Goal: Communication & Community: Share content

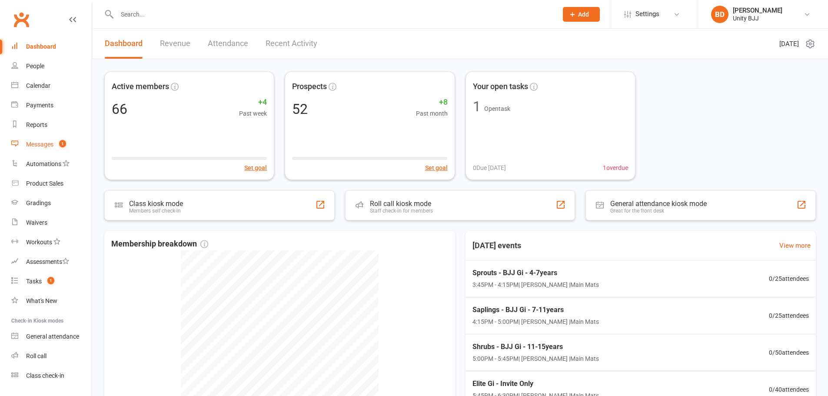
click at [47, 146] on div "Messages" at bounding box center [39, 144] width 27 height 7
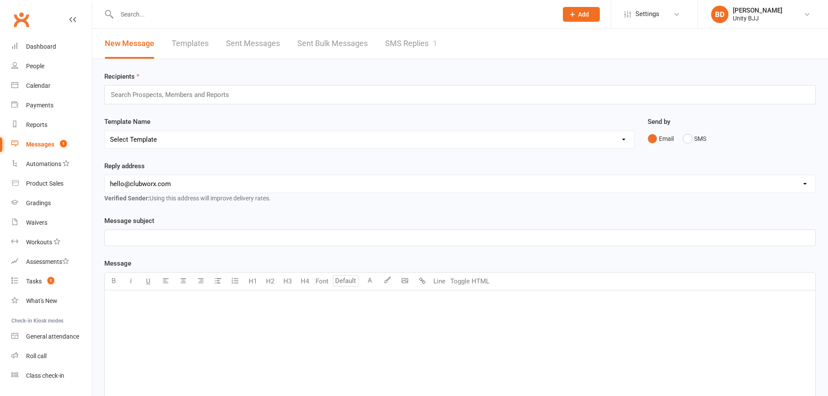
click at [425, 41] on link "SMS Replies 1" at bounding box center [411, 44] width 52 height 30
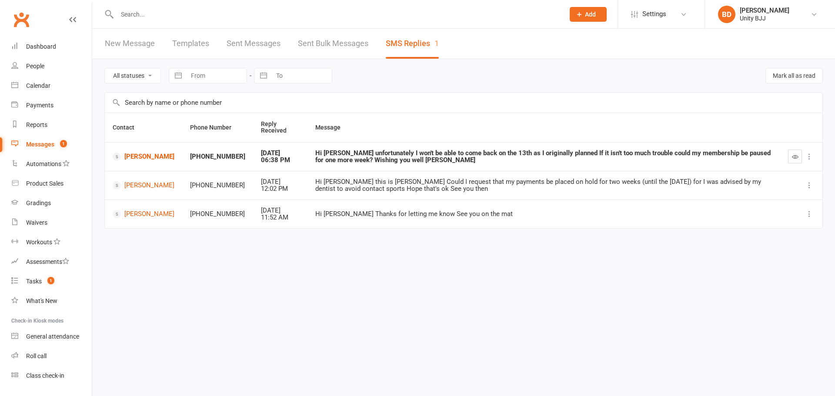
click at [157, 18] on input "text" at bounding box center [336, 14] width 444 height 12
click at [130, 148] on td "[PERSON_NAME]" at bounding box center [143, 156] width 77 height 29
click at [133, 153] on link "[PERSON_NAME]" at bounding box center [144, 157] width 62 height 8
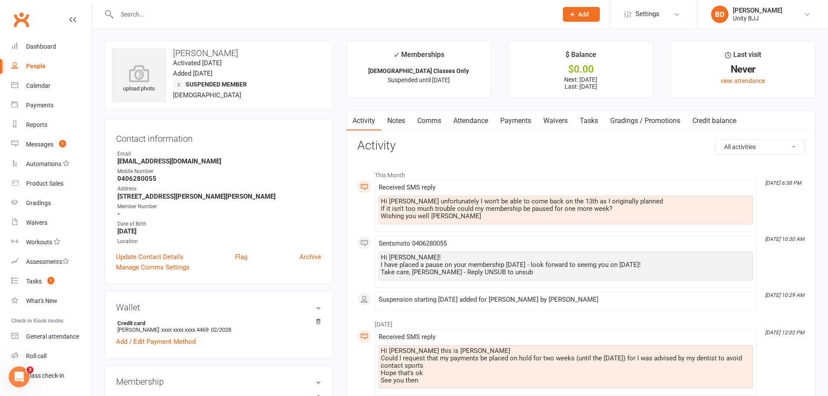
click at [519, 120] on link "Payments" at bounding box center [515, 121] width 43 height 20
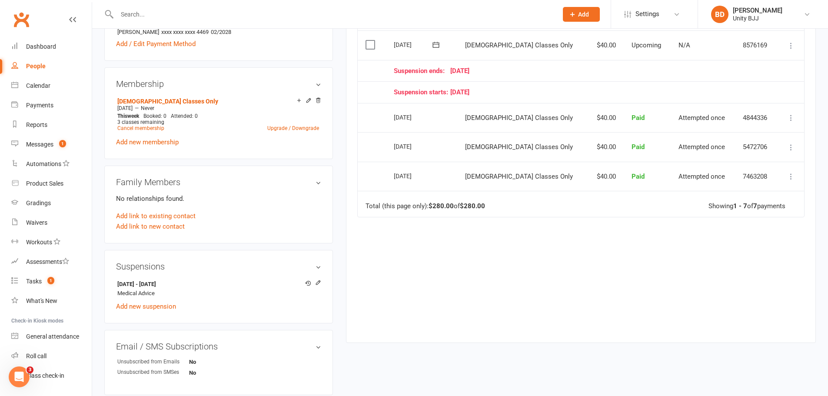
scroll to position [304, 0]
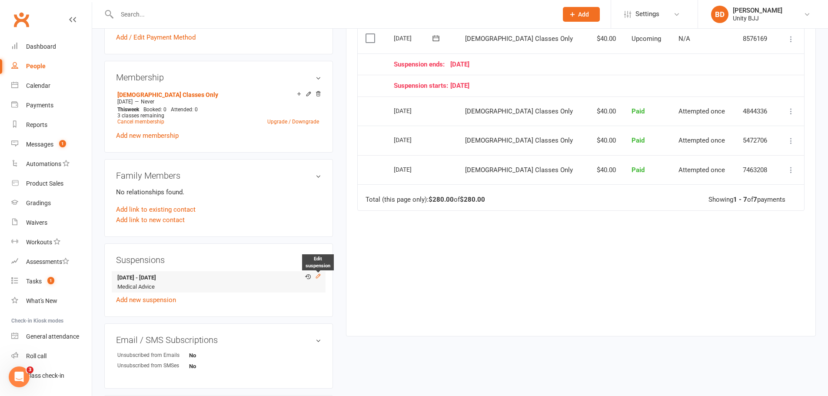
click at [316, 278] on icon at bounding box center [318, 276] width 4 height 4
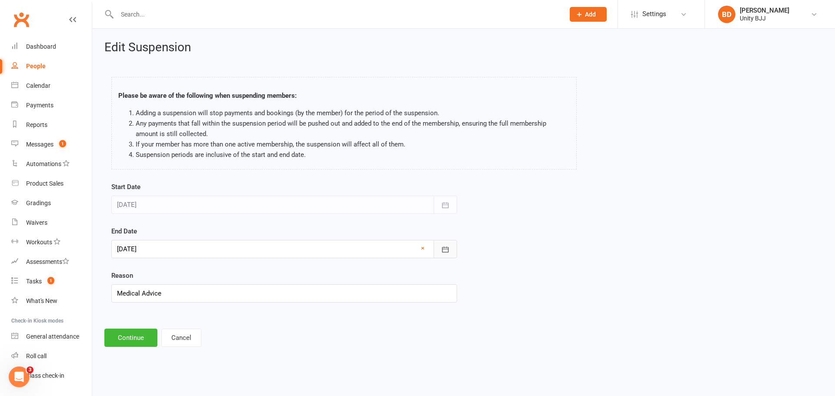
click at [444, 249] on icon "button" at bounding box center [445, 250] width 7 height 6
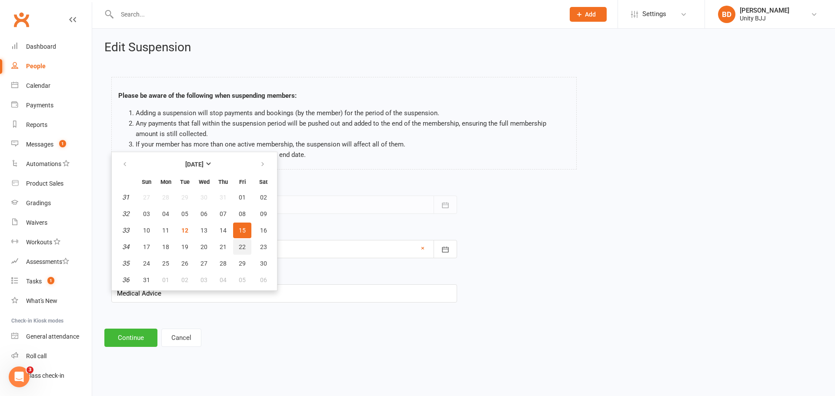
click at [242, 247] on span "22" at bounding box center [242, 246] width 7 height 7
type input "[DATE]"
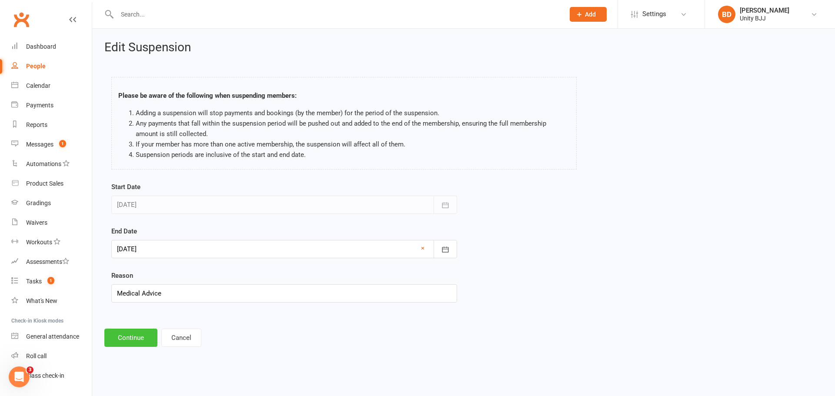
click at [122, 340] on button "Continue" at bounding box center [130, 338] width 53 height 18
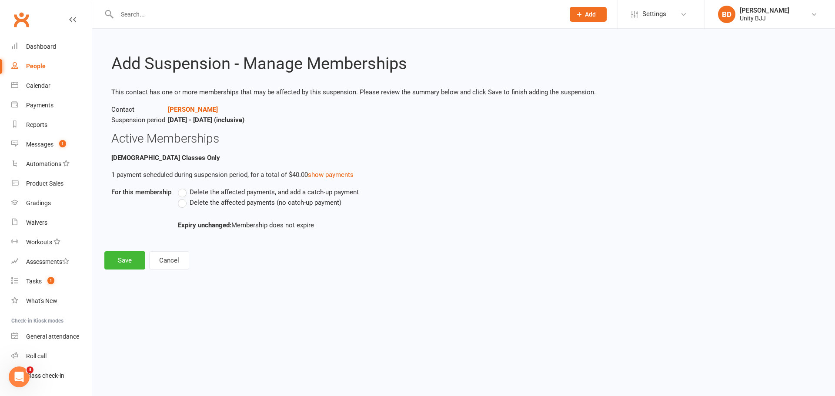
click at [183, 202] on label "Delete the affected payments (no catch-up payment)" at bounding box center [259, 202] width 163 height 10
click at [183, 197] on input "Delete the affected payments (no catch-up payment)" at bounding box center [181, 197] width 6 height 0
click at [138, 260] on button "Save" at bounding box center [124, 260] width 41 height 18
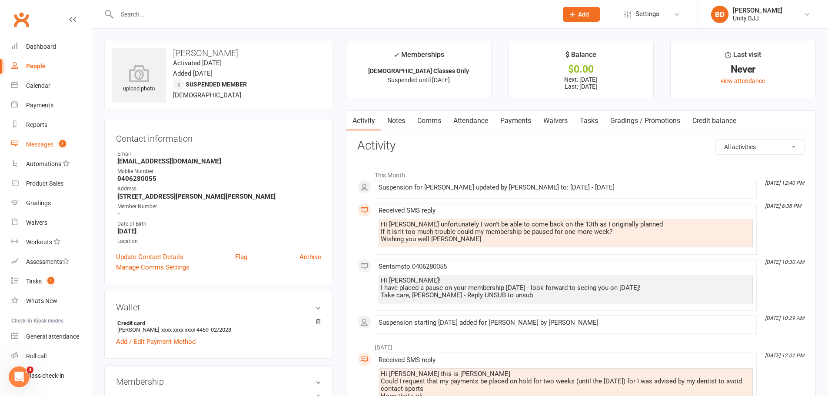
click at [36, 144] on div "Messages" at bounding box center [39, 144] width 27 height 7
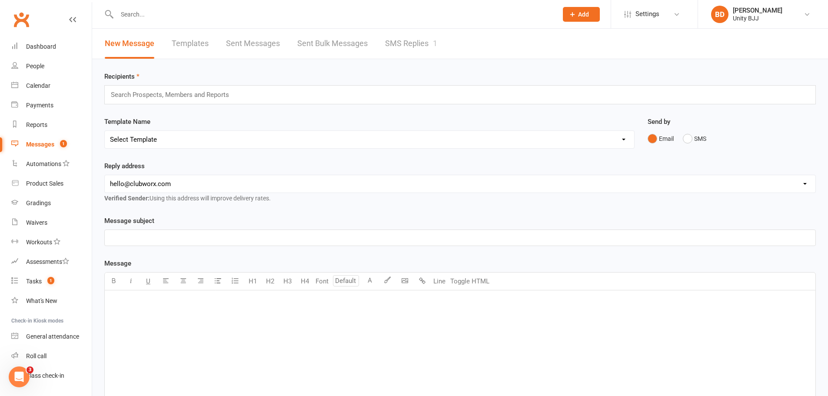
click at [432, 43] on link "SMS Replies 1" at bounding box center [411, 44] width 52 height 30
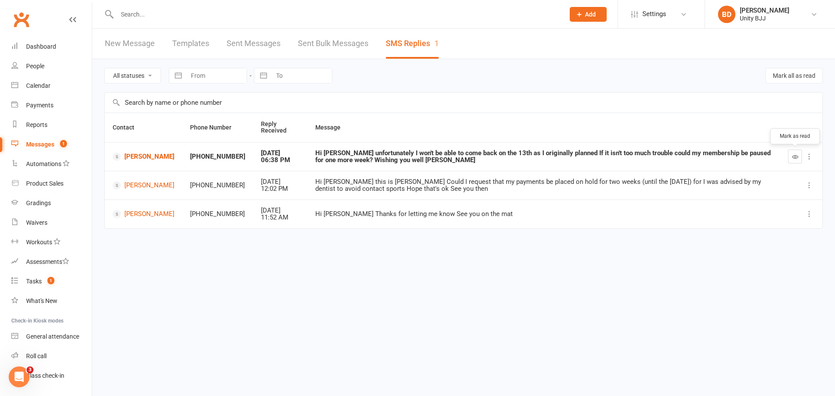
click at [796, 156] on icon "button" at bounding box center [795, 156] width 7 height 7
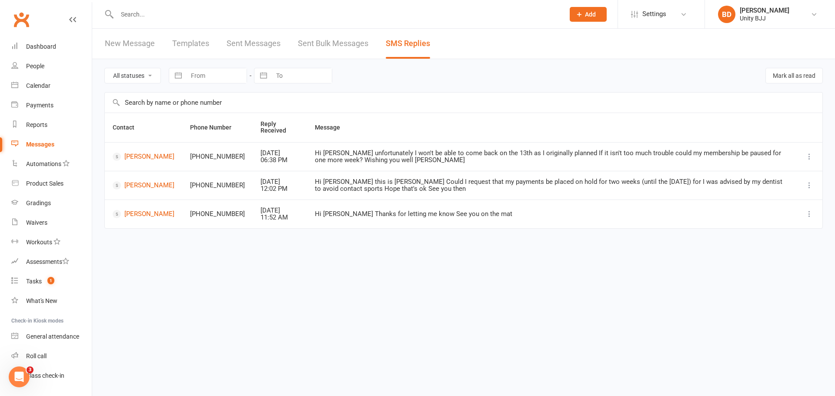
click at [806, 159] on icon at bounding box center [809, 156] width 9 height 9
click at [674, 147] on td "Hi [PERSON_NAME] unfortunately I won't be able to come back on the 13th as I or…" at bounding box center [551, 156] width 489 height 29
click at [143, 43] on link "New Message" at bounding box center [130, 44] width 50 height 30
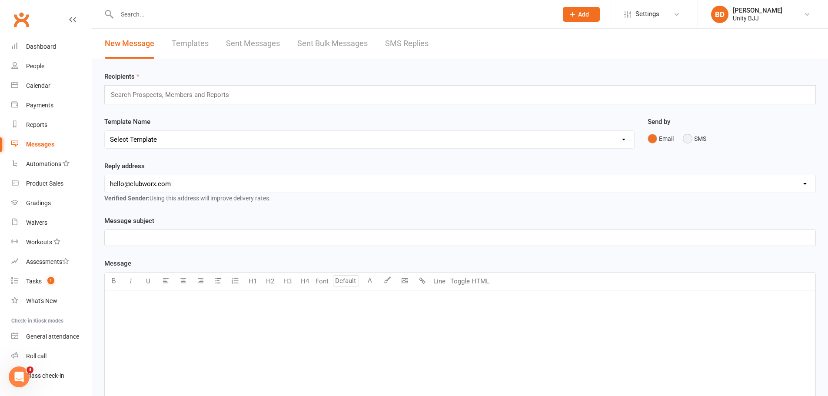
click at [684, 136] on button "SMS" at bounding box center [694, 138] width 23 height 17
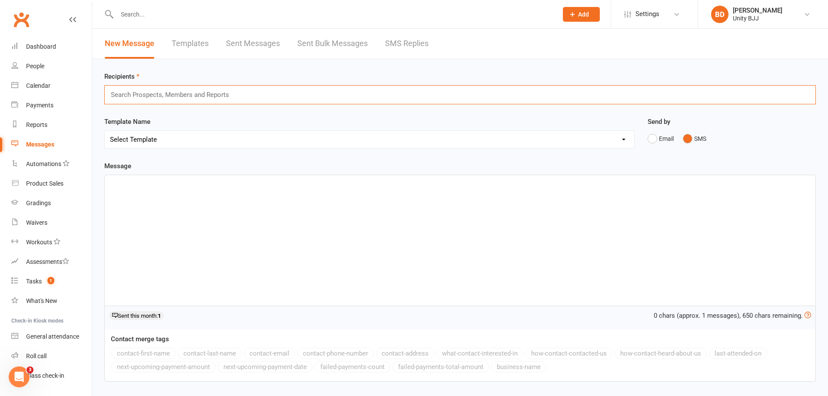
click at [228, 96] on input "text" at bounding box center [173, 94] width 127 height 11
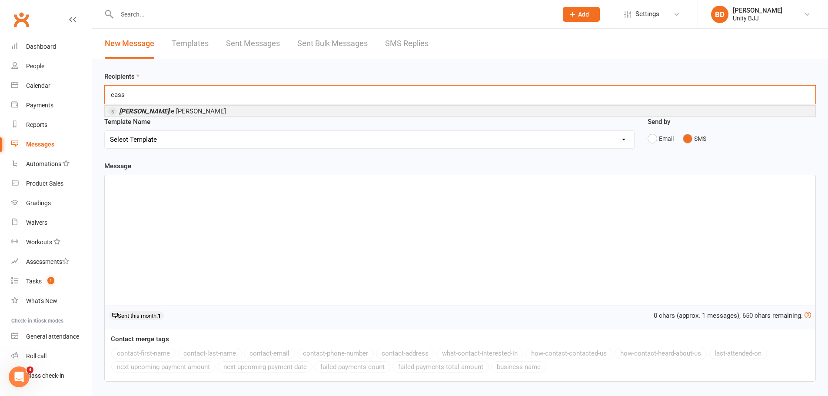
type input "cass"
click at [146, 112] on span "[PERSON_NAME] ie [PERSON_NAME]" at bounding box center [172, 111] width 107 height 8
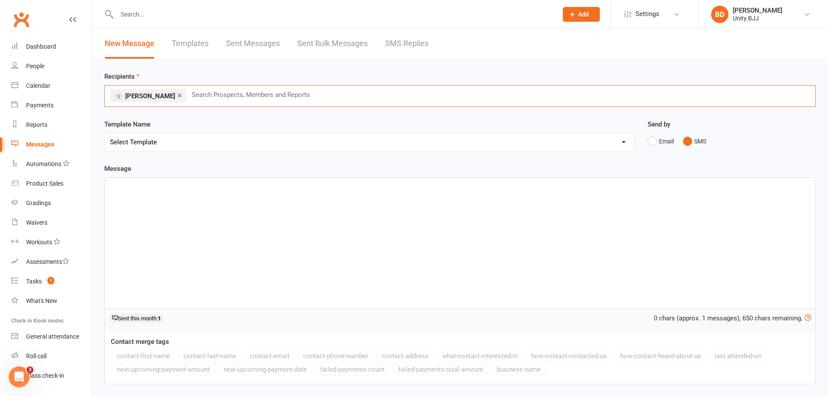
click at [180, 203] on div "﻿" at bounding box center [460, 243] width 711 height 130
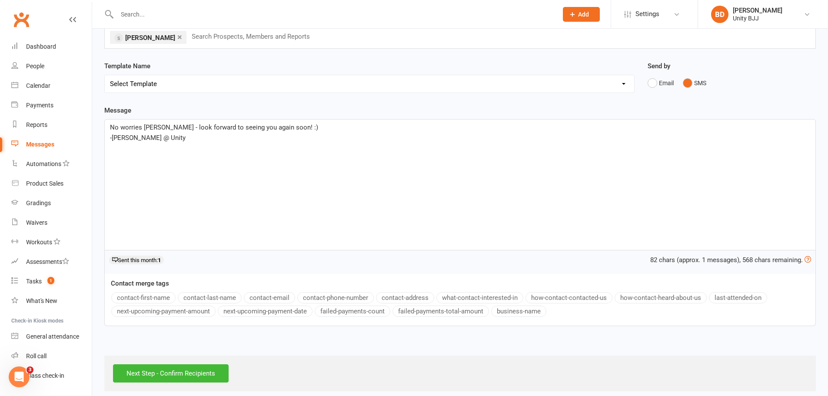
scroll to position [66, 0]
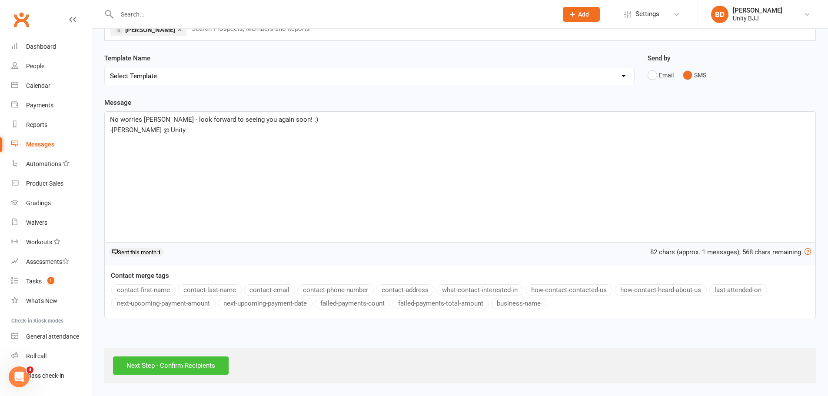
click at [197, 366] on input "Next Step - Confirm Recipients" at bounding box center [171, 365] width 116 height 18
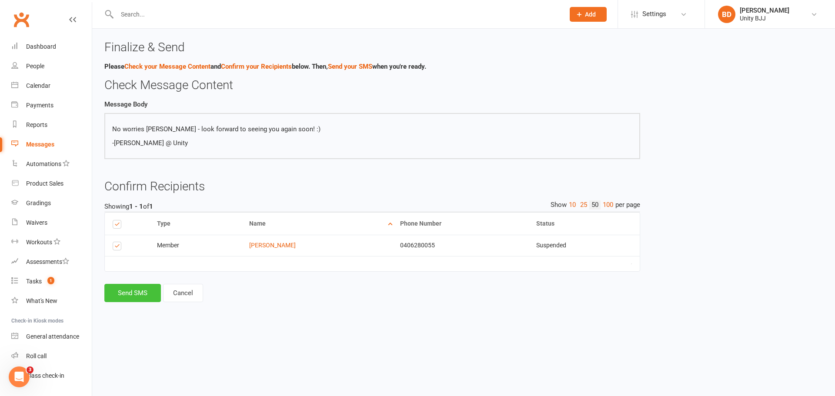
click at [126, 292] on button "Send SMS" at bounding box center [132, 293] width 57 height 18
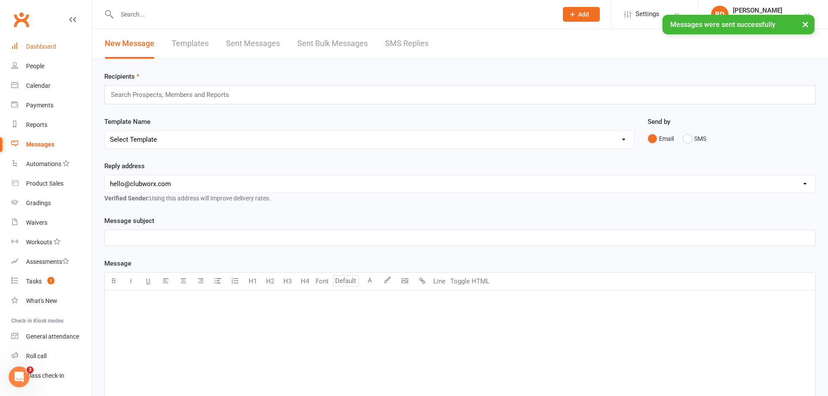
click at [31, 46] on div "Dashboard" at bounding box center [41, 46] width 30 height 7
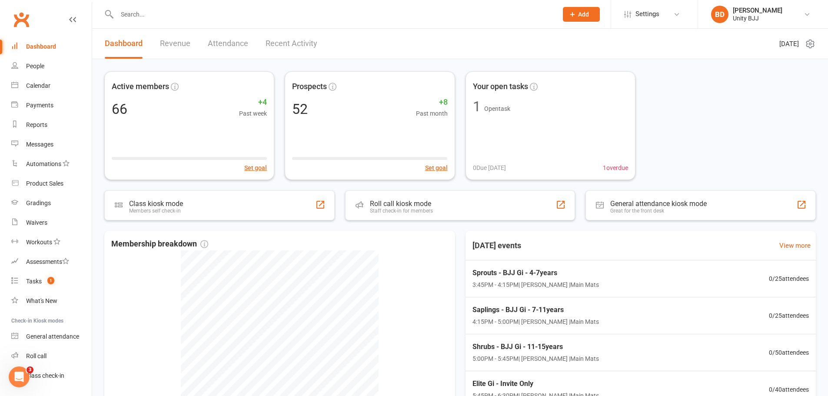
click at [142, 13] on input "text" at bounding box center [332, 14] width 437 height 12
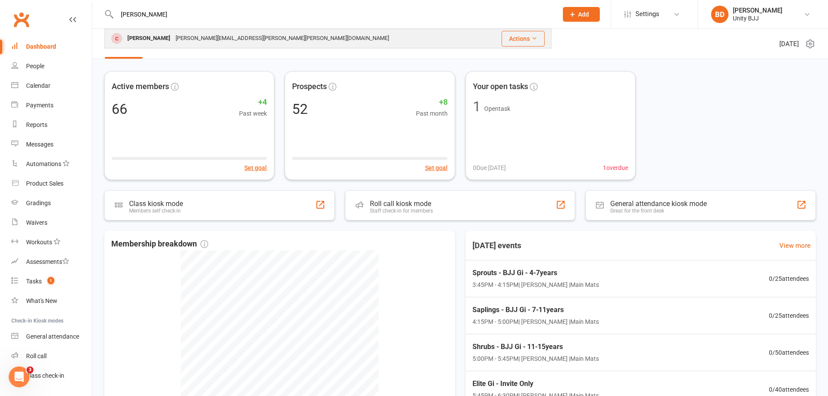
type input "[PERSON_NAME]"
click at [190, 43] on div "[PERSON_NAME][EMAIL_ADDRESS][PERSON_NAME][PERSON_NAME][DOMAIN_NAME]" at bounding box center [282, 38] width 219 height 13
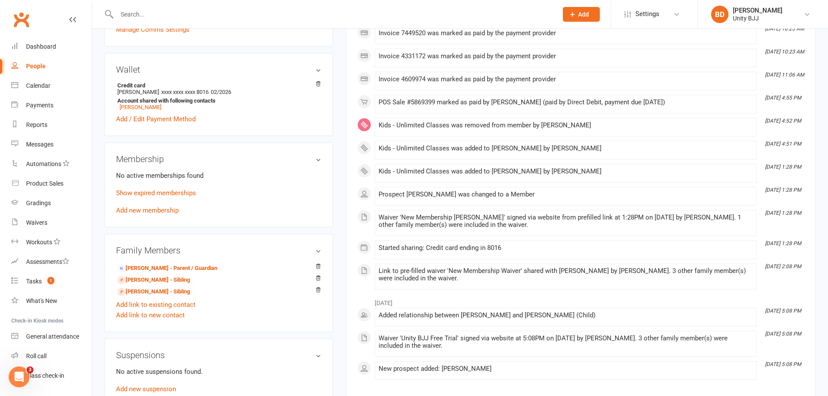
scroll to position [261, 0]
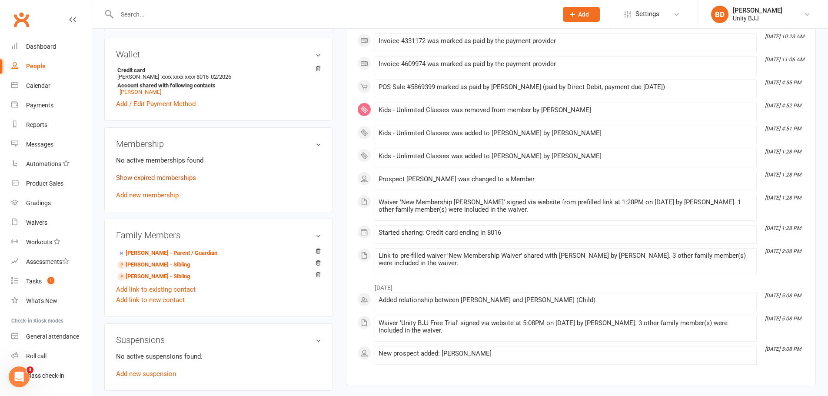
click at [170, 174] on link "Show expired memberships" at bounding box center [156, 178] width 80 height 8
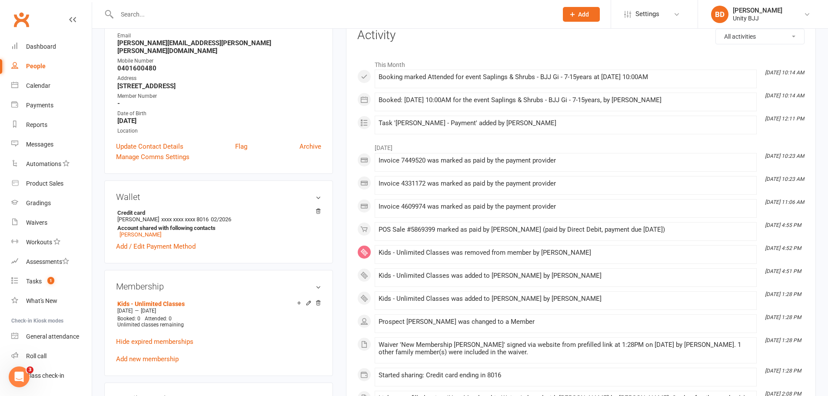
scroll to position [0, 0]
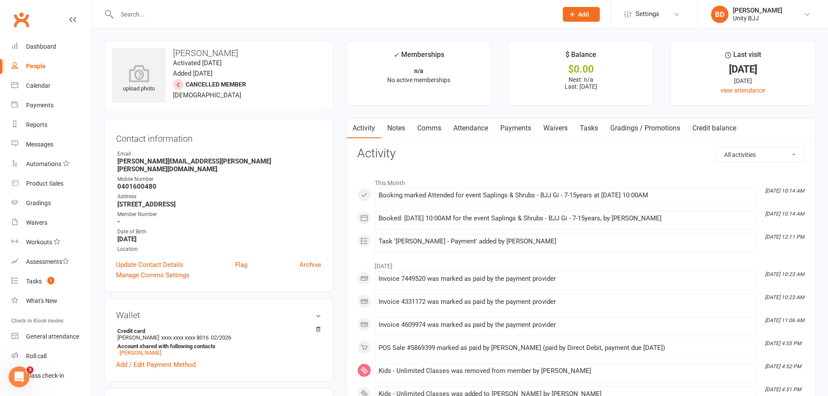
click at [31, 69] on link "People" at bounding box center [51, 67] width 80 height 20
select select "100"
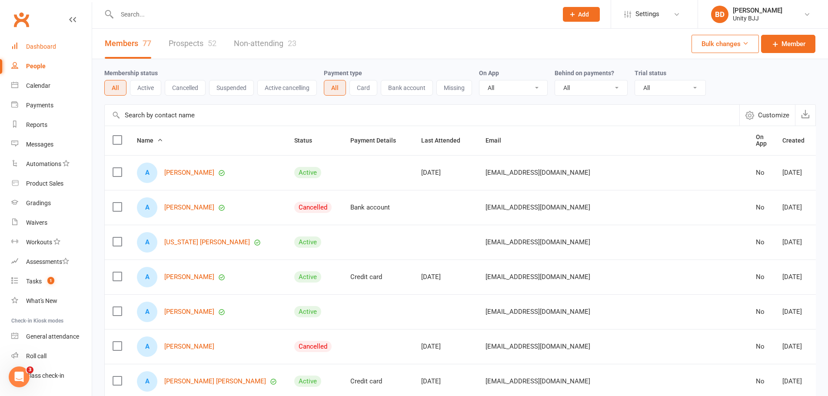
click at [25, 39] on link "Dashboard" at bounding box center [51, 47] width 80 height 20
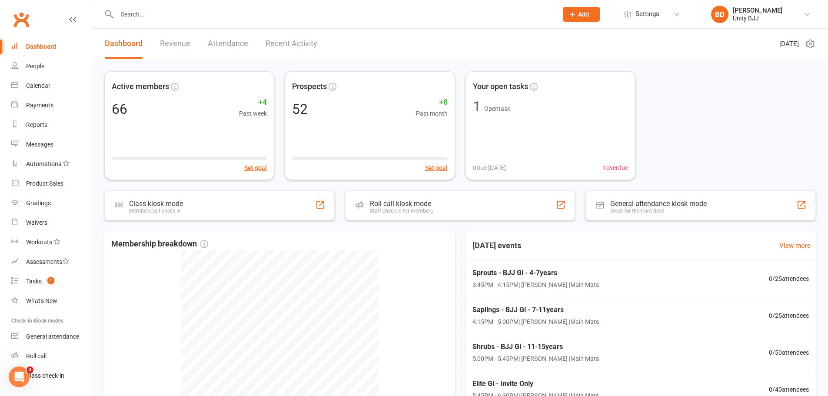
click at [182, 46] on link "Revenue" at bounding box center [175, 44] width 30 height 30
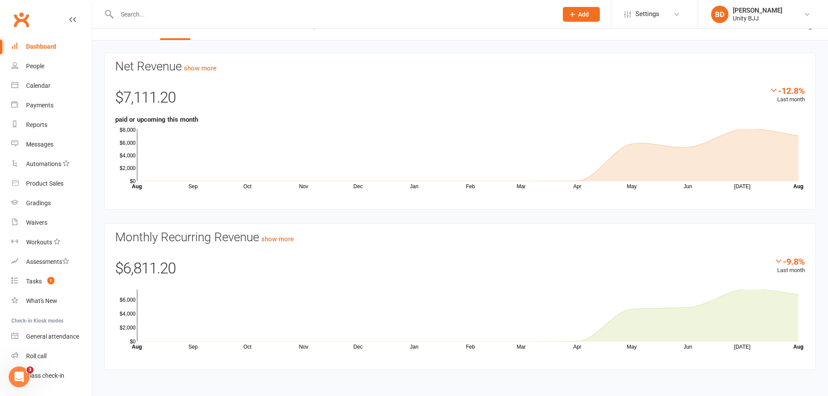
scroll to position [19, 0]
